Goal: Navigation & Orientation: Find specific page/section

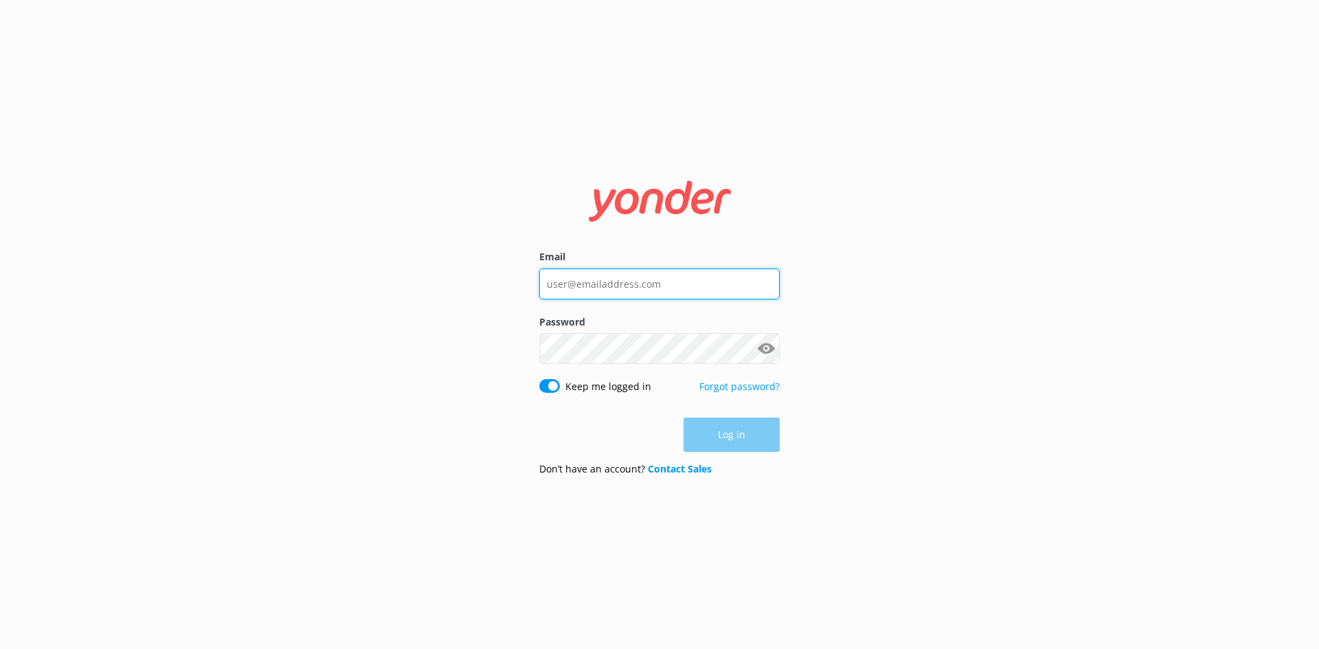
type input "[EMAIL_ADDRESS][DOMAIN_NAME]"
drag, startPoint x: 850, startPoint y: 433, endPoint x: 843, endPoint y: 434, distance: 6.9
click at [850, 434] on div "Email [EMAIL_ADDRESS][DOMAIN_NAME] Password Show password Keep me logged in For…" at bounding box center [659, 324] width 1319 height 649
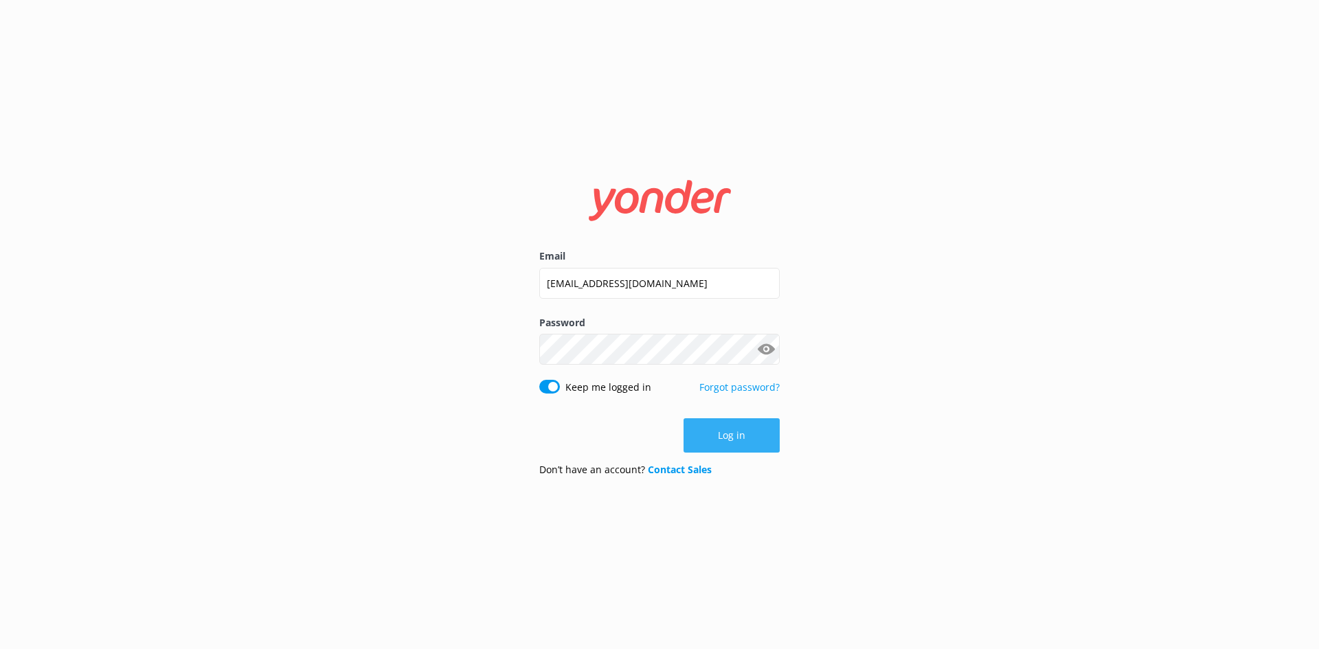
click at [725, 431] on button "Log in" at bounding box center [731, 435] width 96 height 34
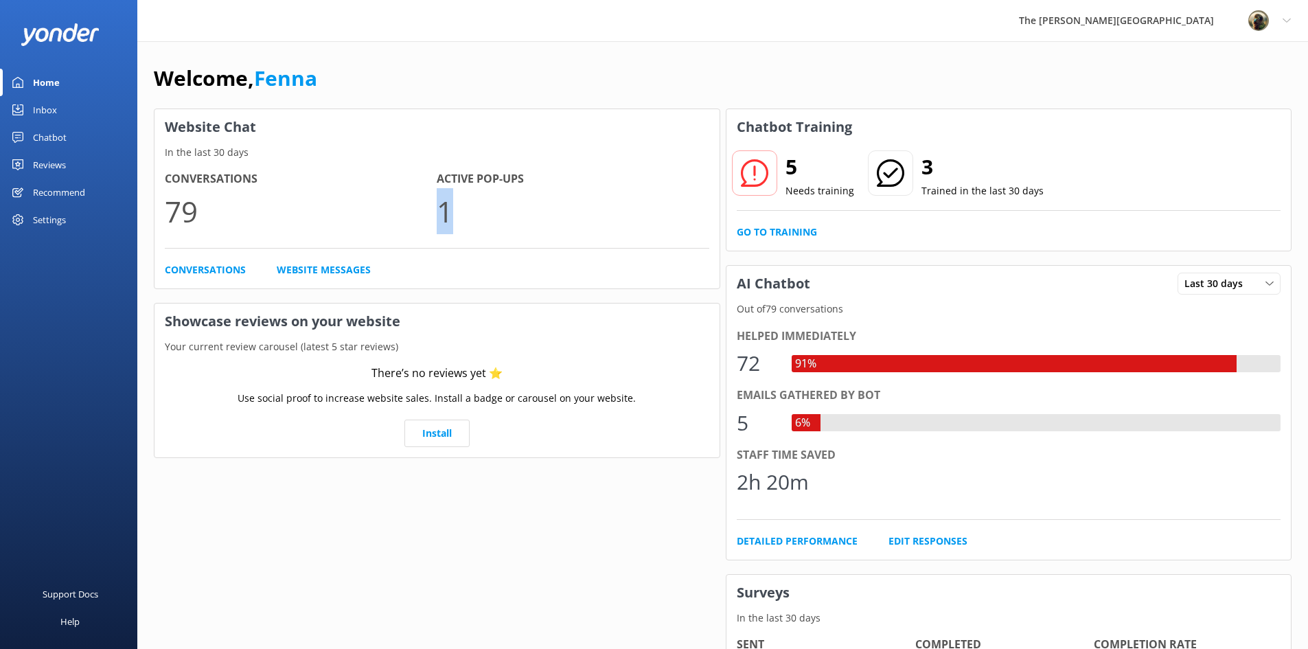
drag, startPoint x: 442, startPoint y: 208, endPoint x: 451, endPoint y: 208, distance: 8.9
click at [451, 208] on p "1" at bounding box center [573, 211] width 272 height 46
